Goal: Navigation & Orientation: Find specific page/section

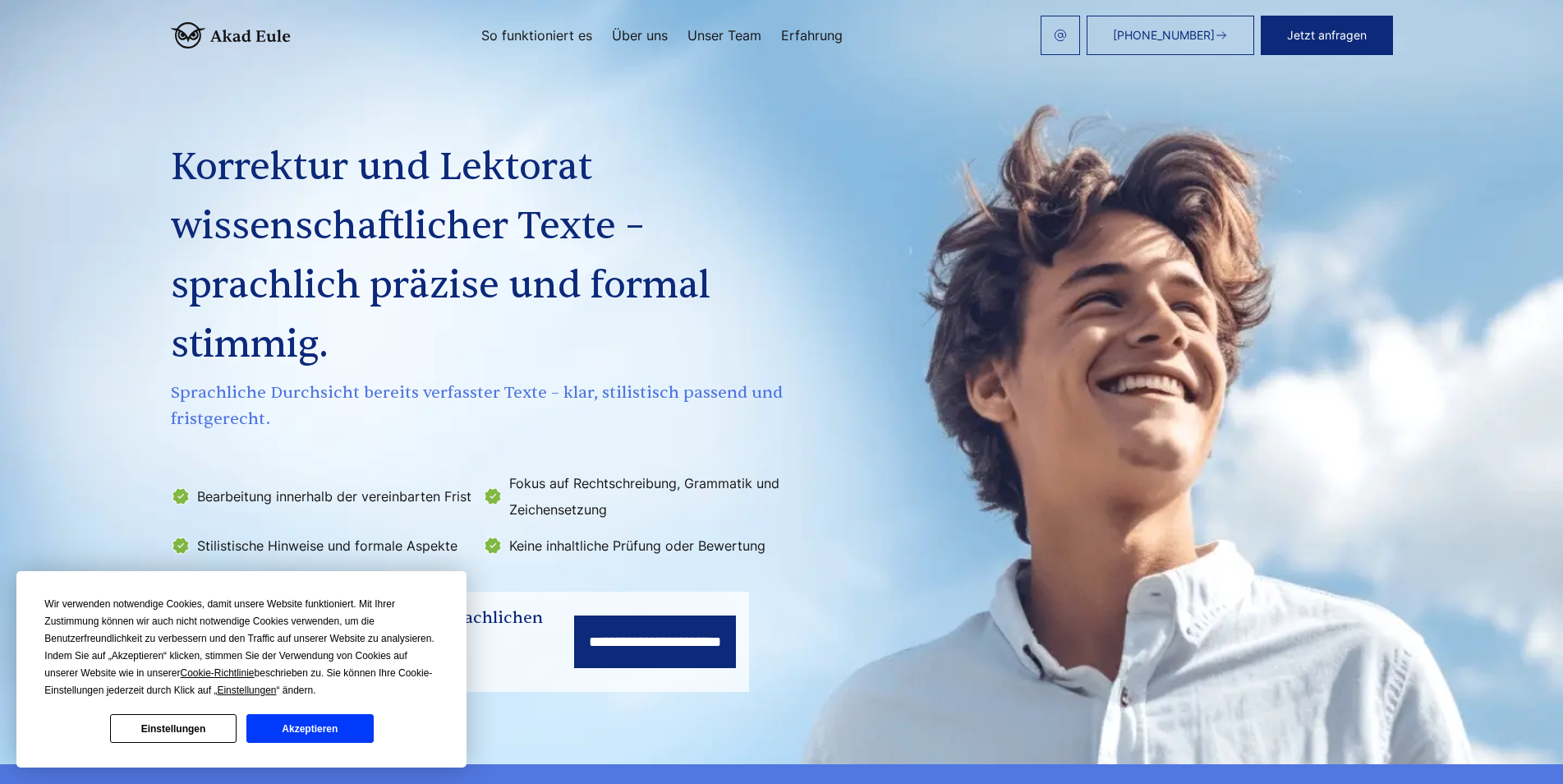
click at [655, 40] on link "Über uns" at bounding box center [640, 35] width 56 height 13
click at [316, 727] on button "Akzeptieren" at bounding box center [310, 728] width 127 height 29
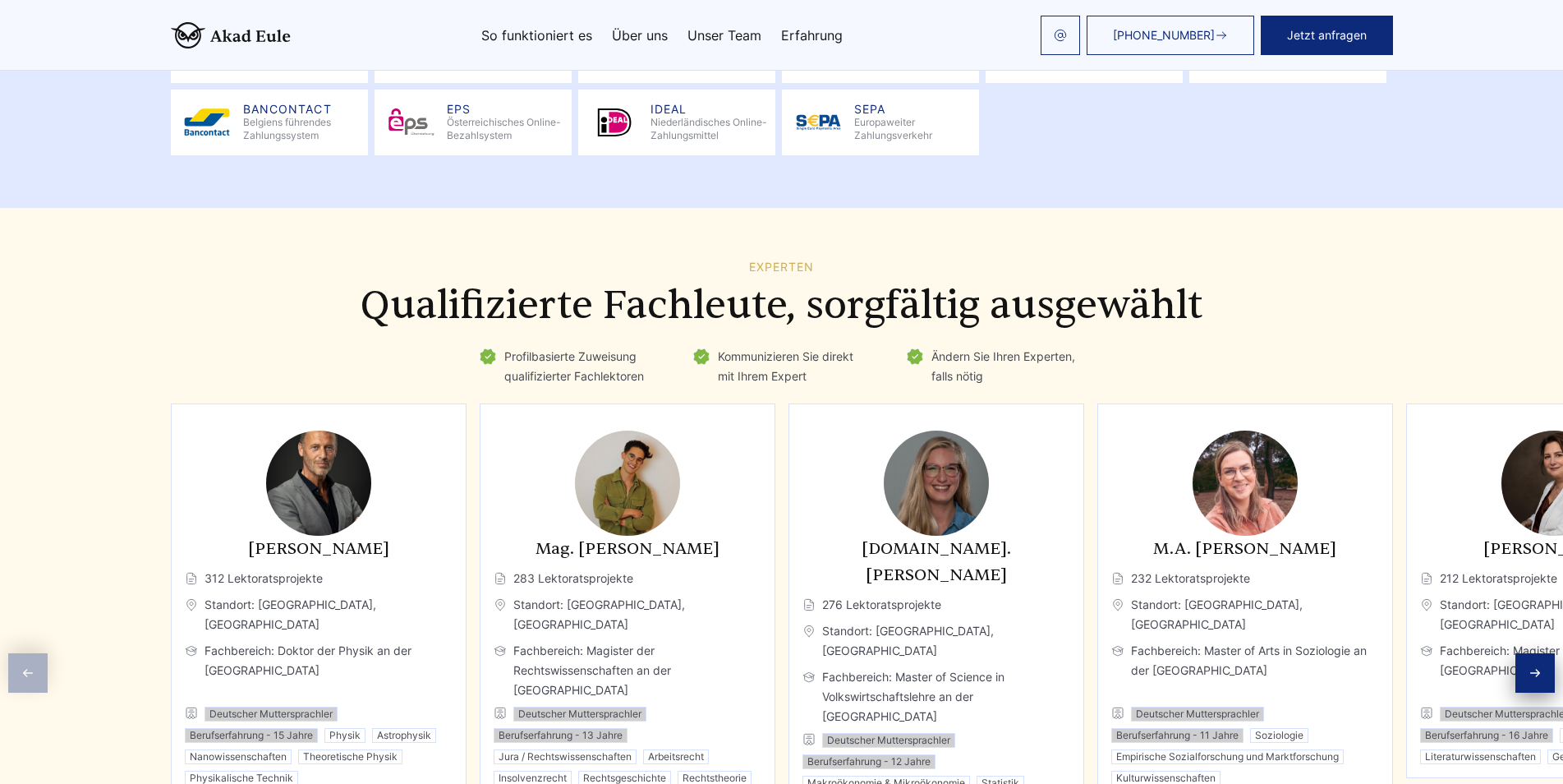
scroll to position [2300, 0]
